Goal: Navigation & Orientation: Find specific page/section

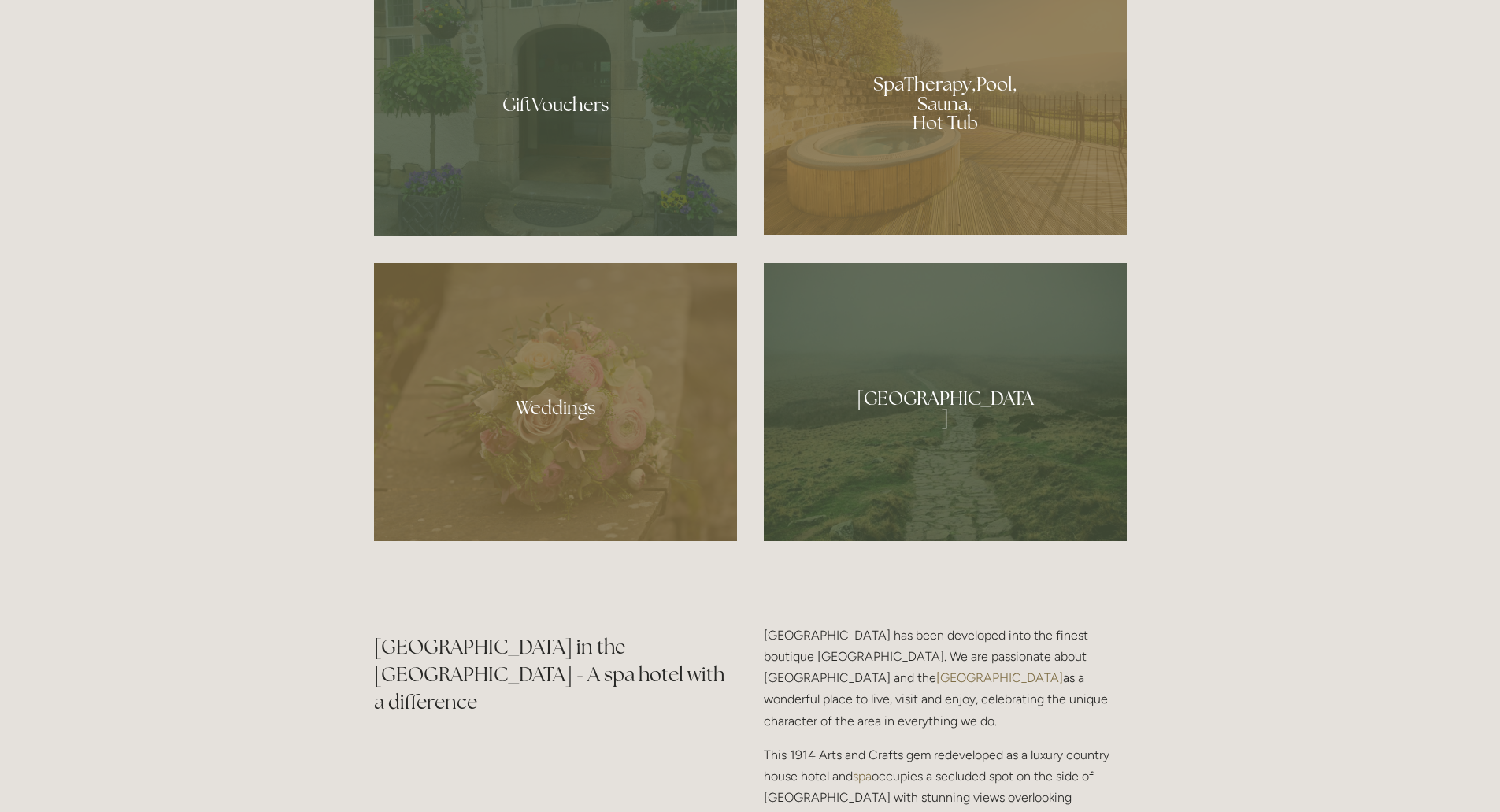
scroll to position [1417, 0]
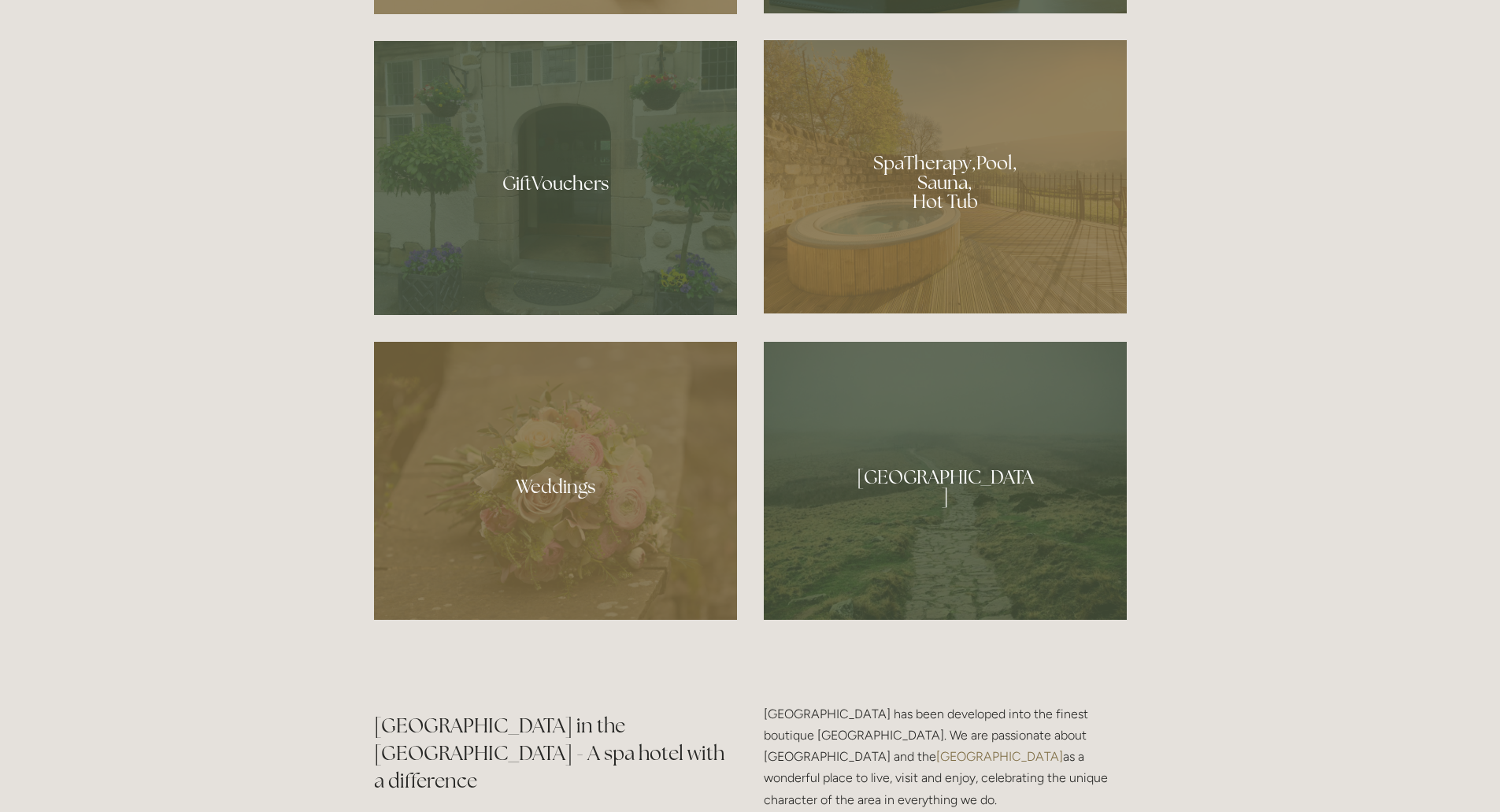
click at [970, 171] on div at bounding box center [945, 177] width 363 height 274
